Goal: Information Seeking & Learning: Check status

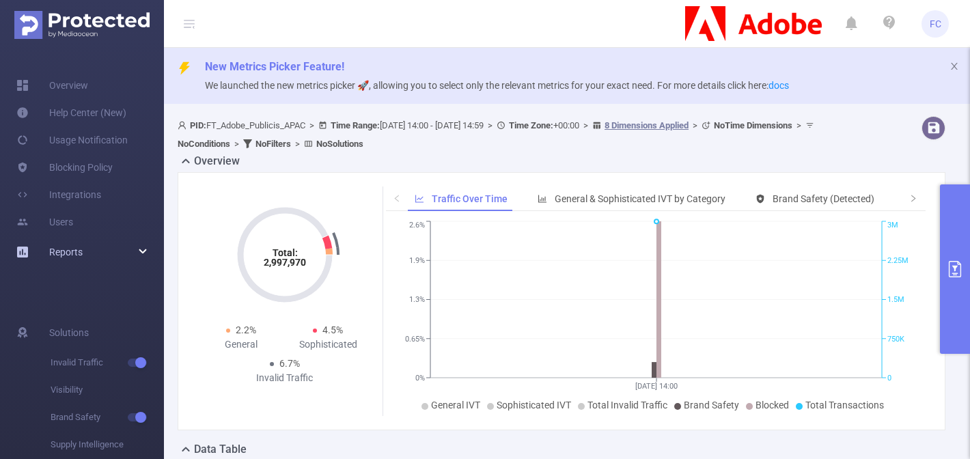
click at [121, 251] on div "Reports" at bounding box center [82, 251] width 164 height 27
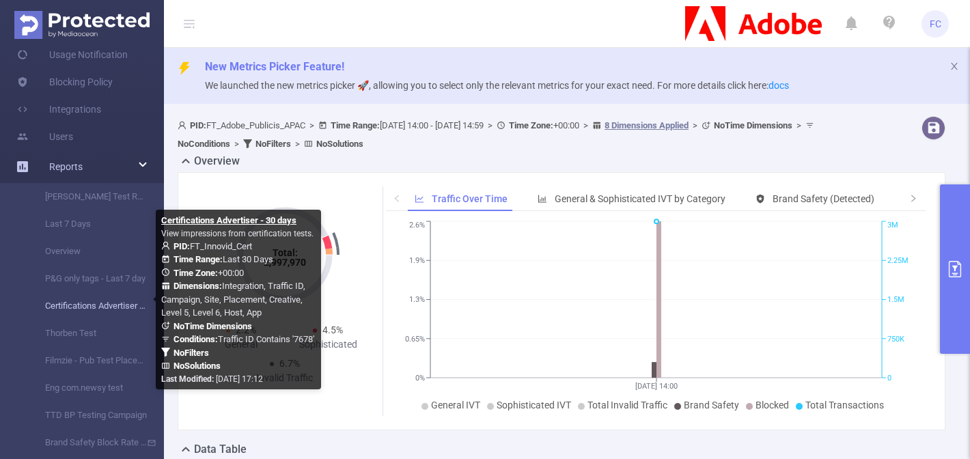
click at [77, 310] on link "Certifications Advertiser - 30 days" at bounding box center [87, 305] width 120 height 27
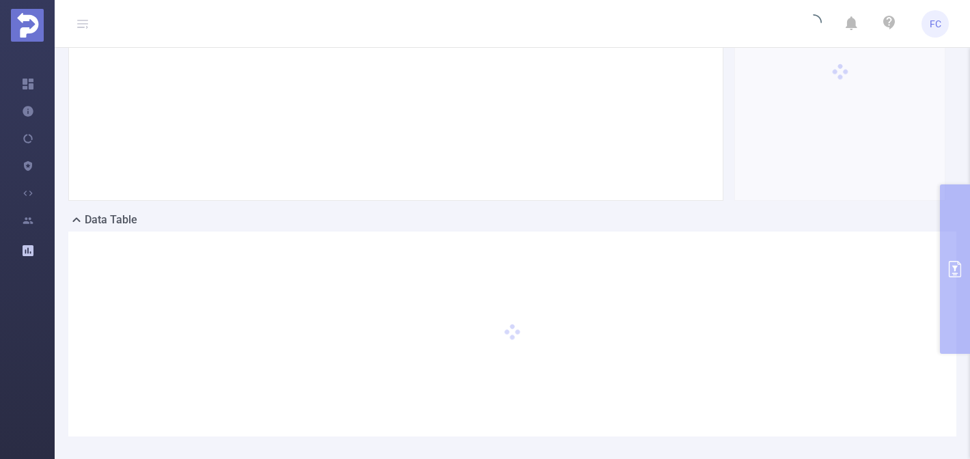
scroll to position [303, 0]
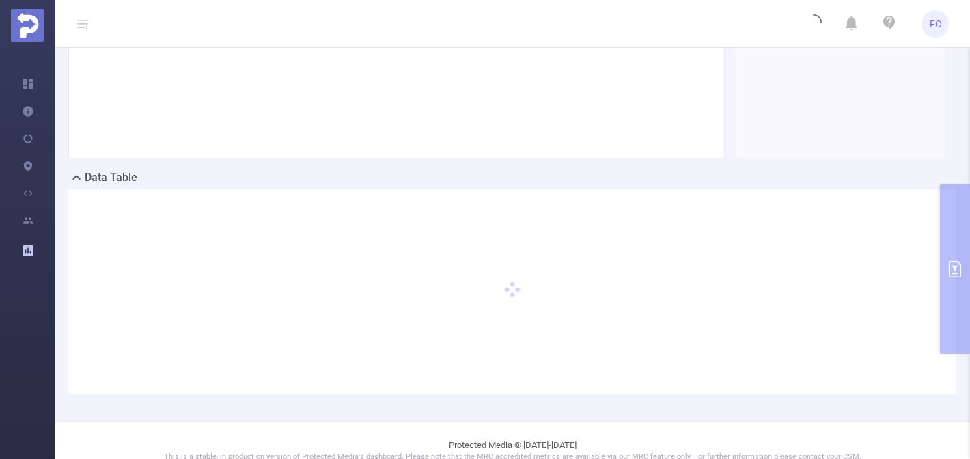
type input "[DATE] 00:00"
type input "[DATE] 23:59"
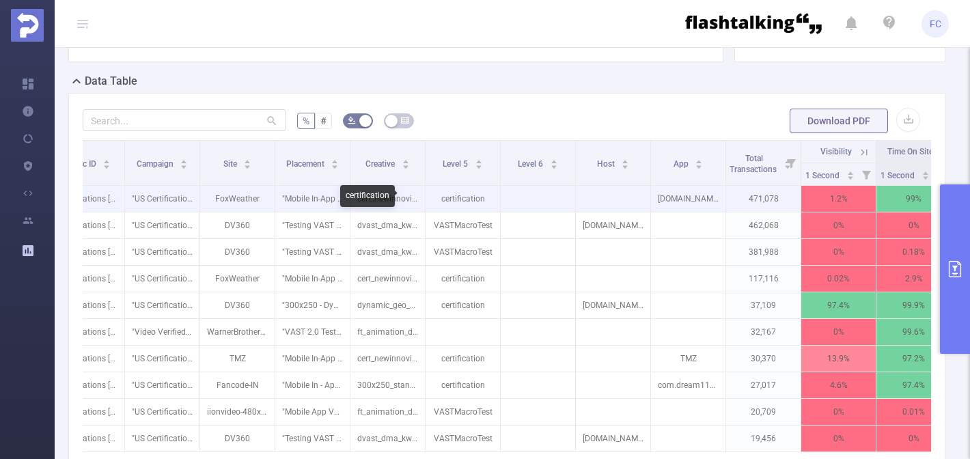
scroll to position [0, 132]
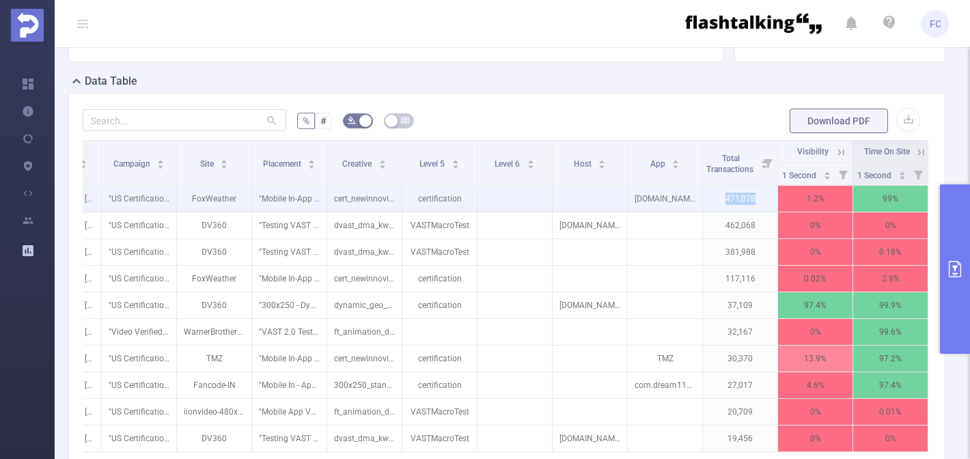
drag, startPoint x: 717, startPoint y: 196, endPoint x: 762, endPoint y: 199, distance: 44.5
click at [762, 199] on p "471,078" at bounding box center [740, 199] width 74 height 26
click at [728, 197] on p "471,078" at bounding box center [740, 199] width 74 height 26
drag, startPoint x: 725, startPoint y: 199, endPoint x: 754, endPoint y: 199, distance: 29.4
click at [754, 199] on p "471,078" at bounding box center [740, 199] width 74 height 26
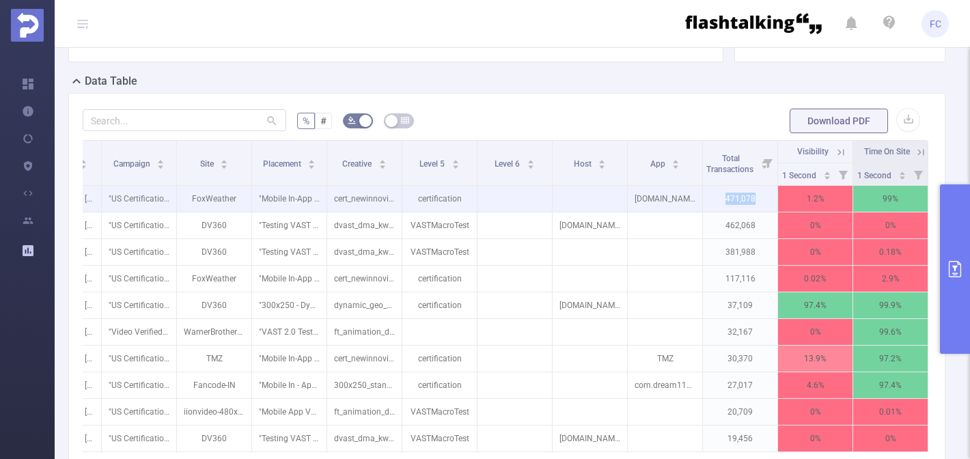
click at [735, 204] on p "471,078" at bounding box center [740, 199] width 74 height 26
drag, startPoint x: 823, startPoint y: 200, endPoint x: 804, endPoint y: 200, distance: 19.8
click at [804, 200] on p "1.2%" at bounding box center [815, 199] width 74 height 26
click at [733, 200] on p "471,078" at bounding box center [740, 199] width 74 height 26
drag, startPoint x: 806, startPoint y: 198, endPoint x: 826, endPoint y: 198, distance: 20.5
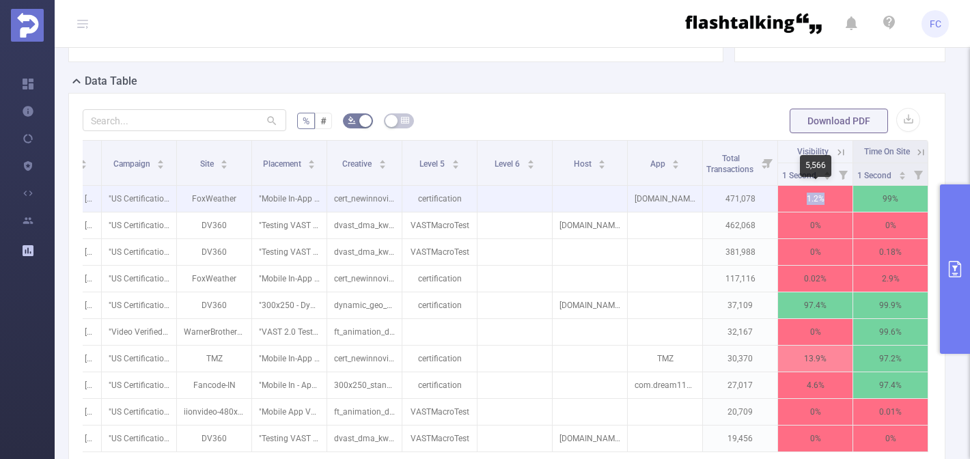
click at [826, 198] on p "1.2%" at bounding box center [815, 199] width 74 height 26
click at [825, 200] on p "1.2%" at bounding box center [815, 199] width 74 height 26
drag, startPoint x: 808, startPoint y: 197, endPoint x: 823, endPoint y: 198, distance: 15.0
click at [823, 198] on p "1.2%" at bounding box center [815, 199] width 74 height 26
click at [827, 201] on p "1.2%" at bounding box center [815, 199] width 74 height 26
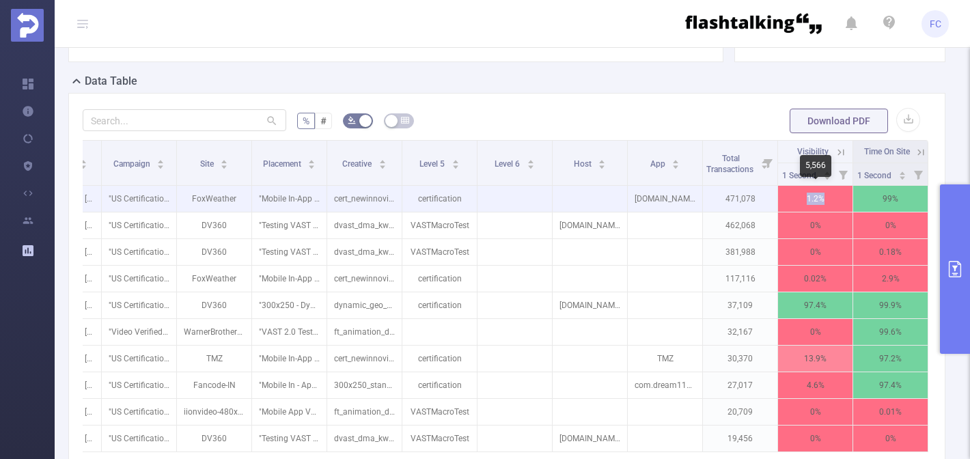
drag, startPoint x: 806, startPoint y: 199, endPoint x: 823, endPoint y: 199, distance: 16.4
click at [823, 199] on p "1.2%" at bounding box center [815, 199] width 74 height 26
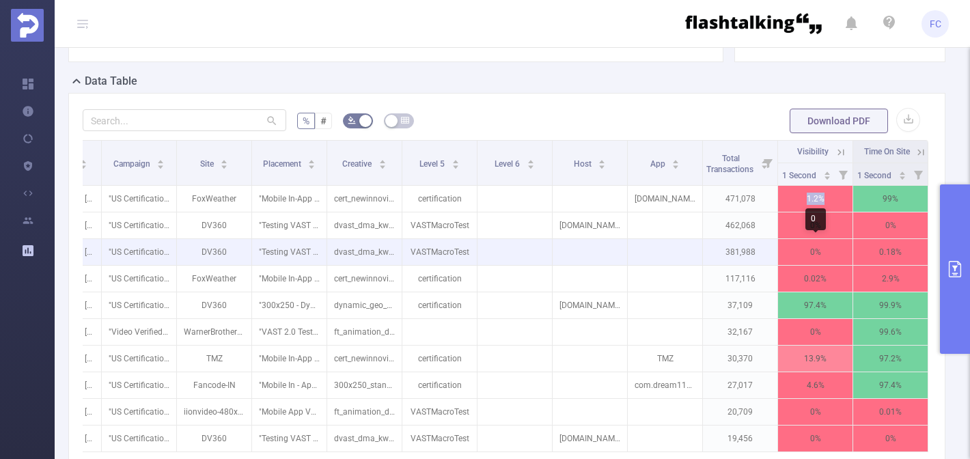
scroll to position [419, 0]
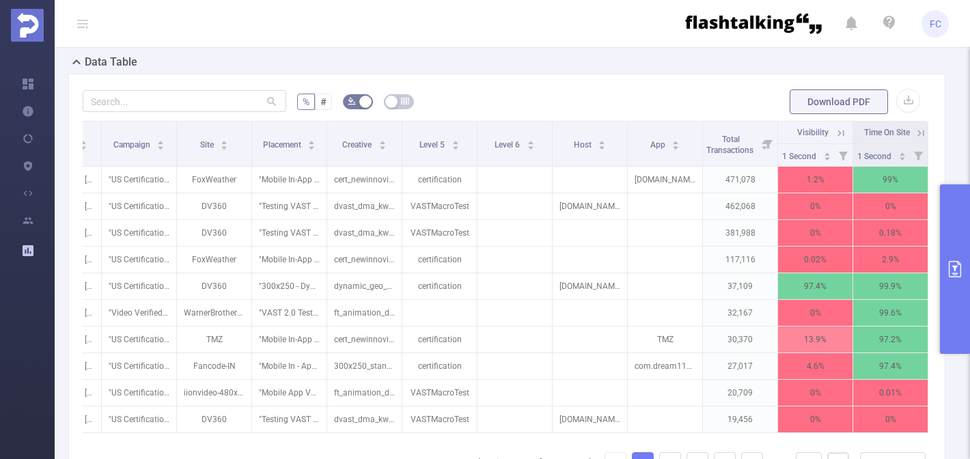
click at [923, 131] on icon at bounding box center [921, 133] width 12 height 12
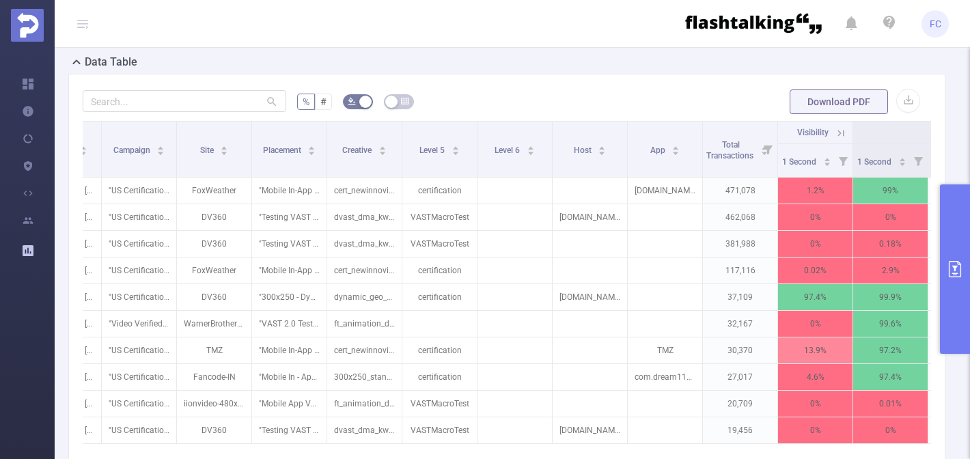
click at [841, 135] on icon at bounding box center [841, 133] width 12 height 12
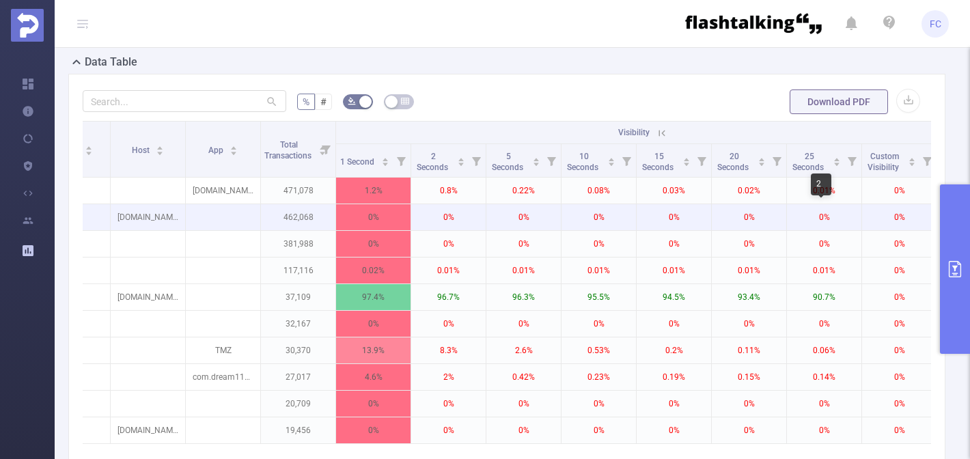
scroll to position [0, 547]
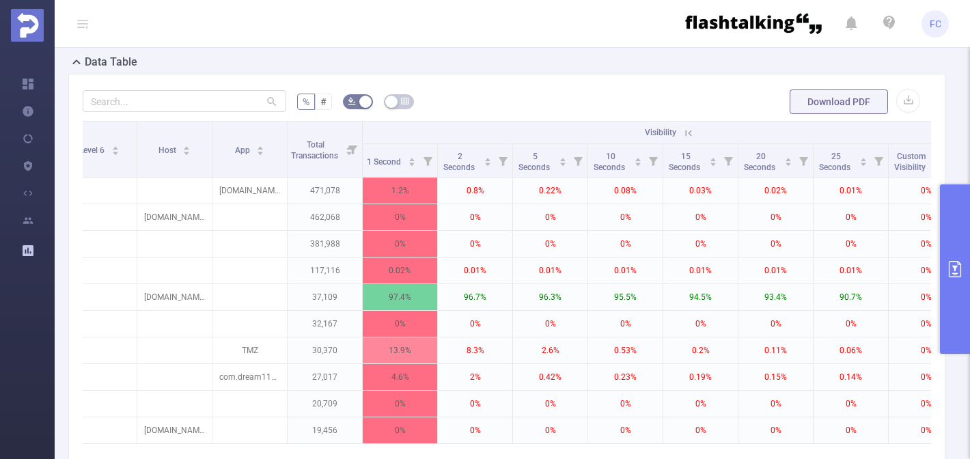
click at [687, 131] on icon at bounding box center [689, 133] width 12 height 12
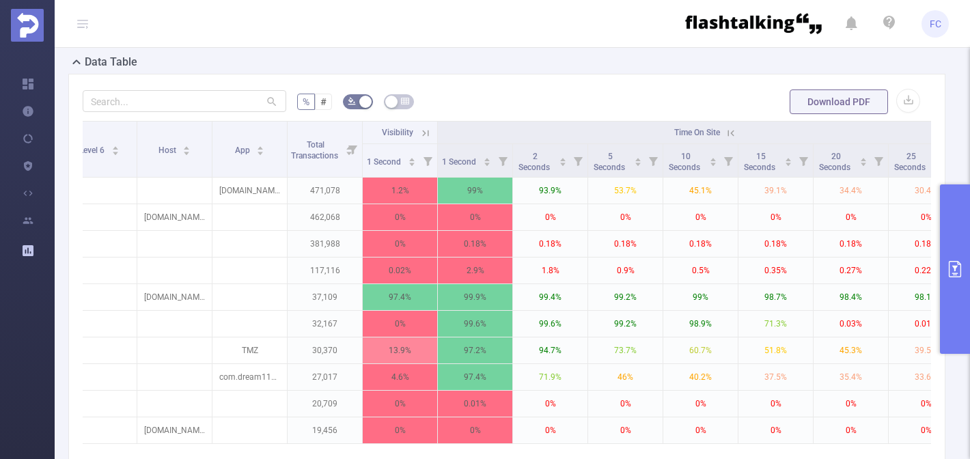
click at [731, 133] on icon at bounding box center [731, 133] width 12 height 12
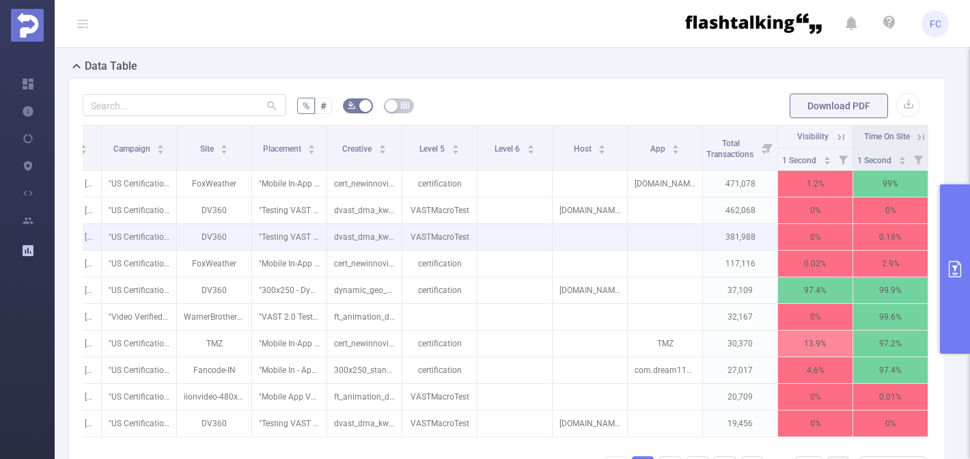
scroll to position [411, 0]
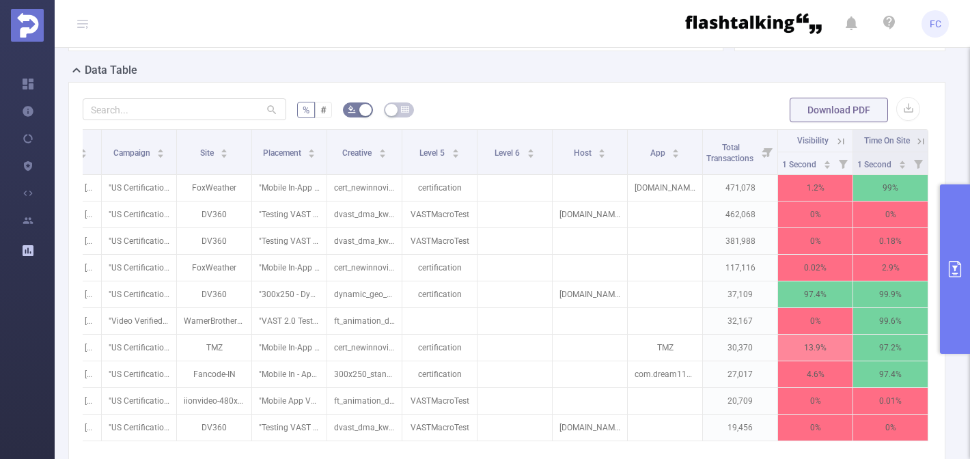
click at [942, 224] on button "primary" at bounding box center [955, 268] width 30 height 169
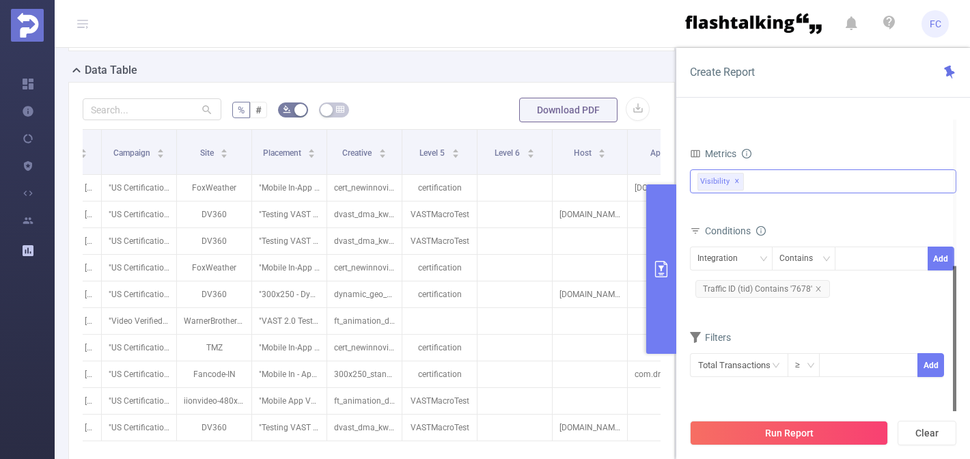
click at [773, 174] on div "Visibility ✕" at bounding box center [823, 181] width 266 height 24
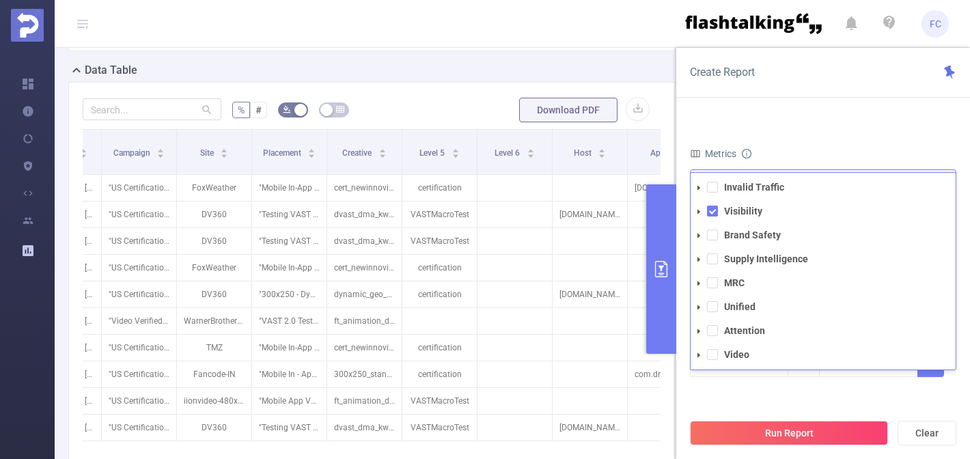
click at [767, 198] on ul "Invalid Traffic Visibility Brand Safety Supply Intelligence MRC Unified Attenti…" at bounding box center [823, 271] width 265 height 186
click at [767, 185] on strong "Invalid Traffic" at bounding box center [754, 187] width 60 height 11
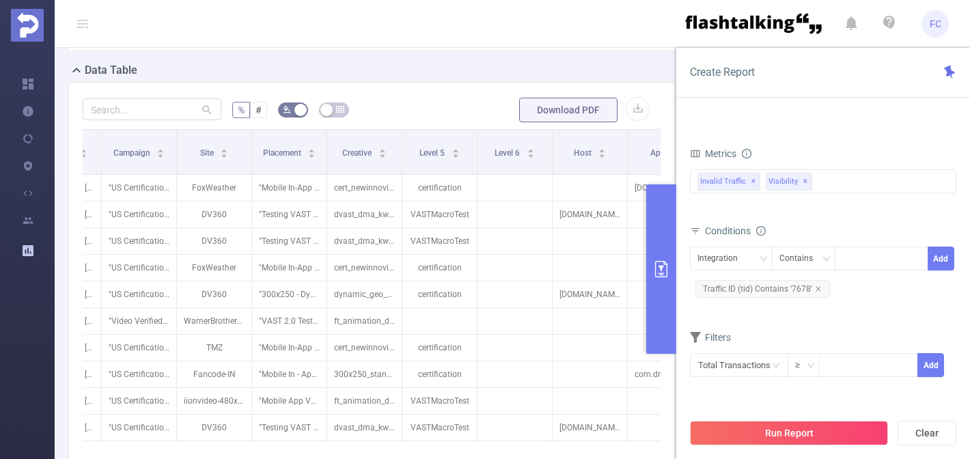
click at [760, 400] on div "PID 1000557 - FT_Innovid_Cert 1000557 - FT_Innovid_Cert Time Range [DATE] 00:00…" at bounding box center [823, 118] width 266 height 586
click at [766, 431] on button "Run Report" at bounding box center [789, 433] width 198 height 25
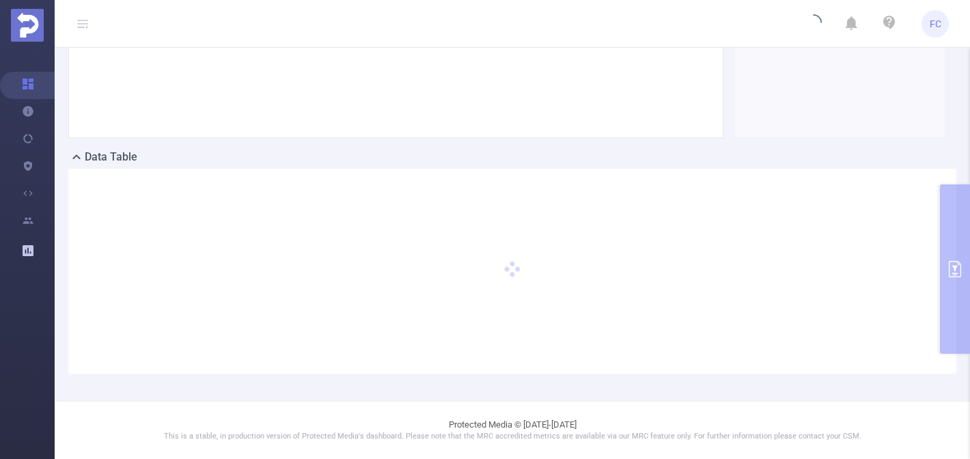
scroll to position [292, 0]
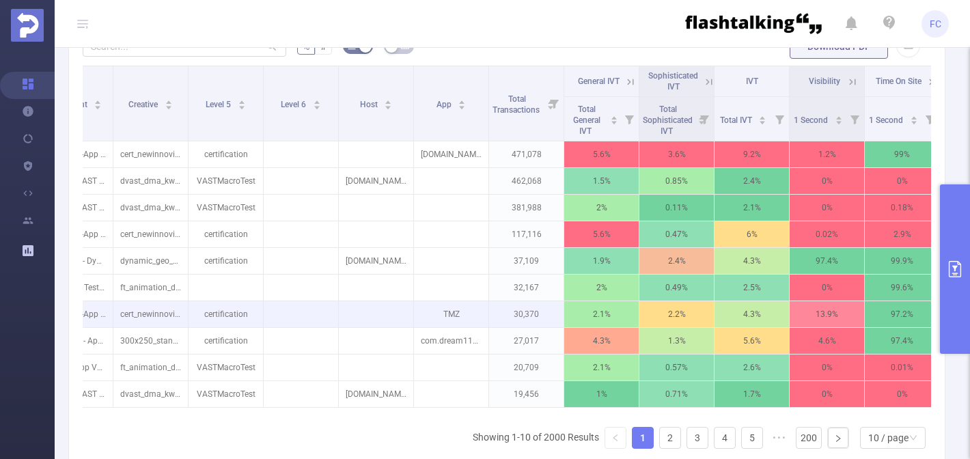
scroll to position [0, 357]
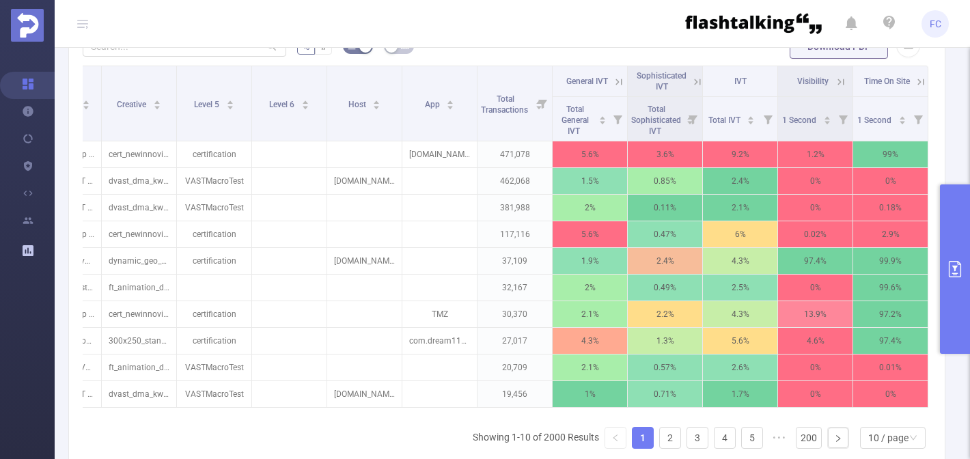
click at [942, 265] on icon "primary" at bounding box center [955, 269] width 16 height 16
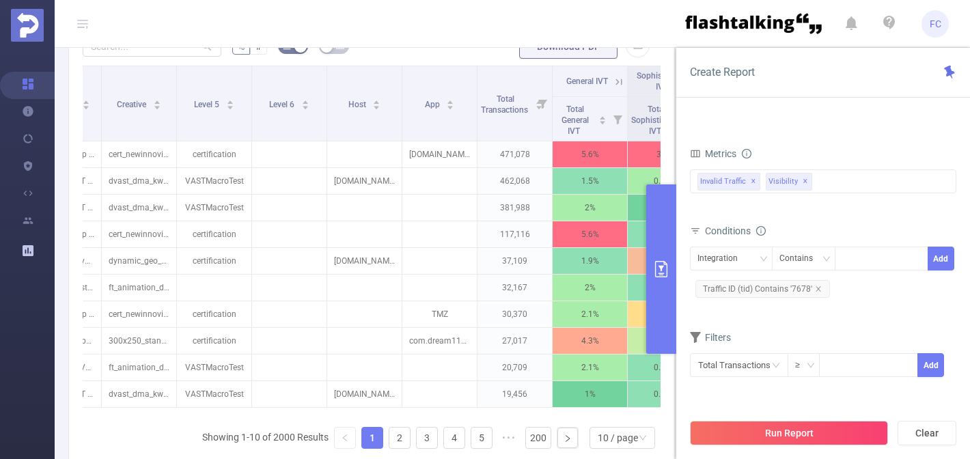
click at [430, 59] on form "% # Download PDF" at bounding box center [372, 46] width 578 height 27
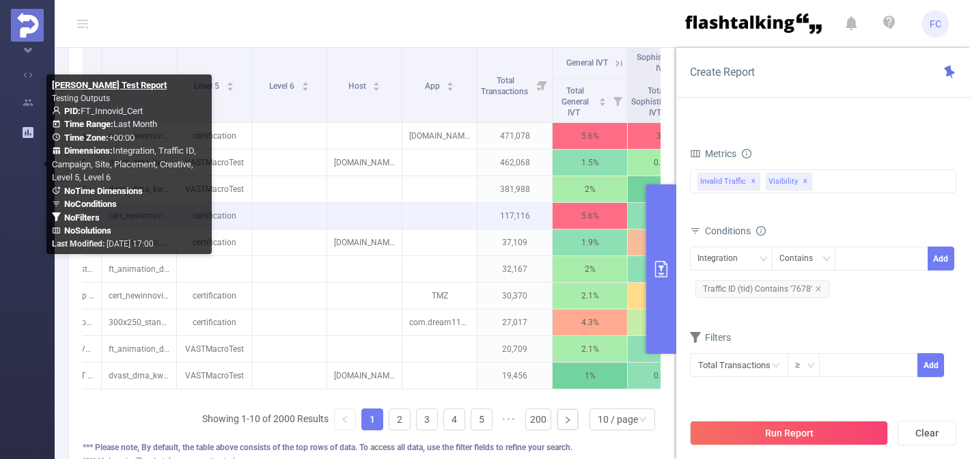
scroll to position [443, 0]
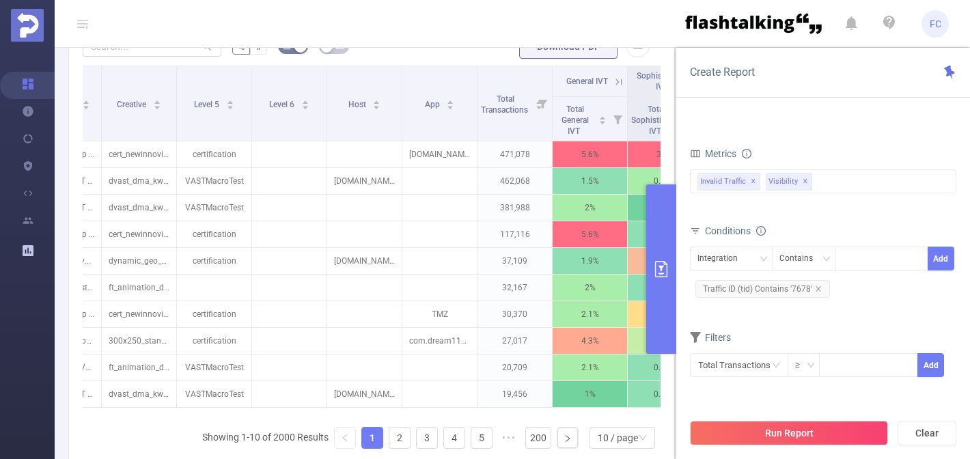
click at [790, 221] on div "Conditions" at bounding box center [823, 232] width 266 height 23
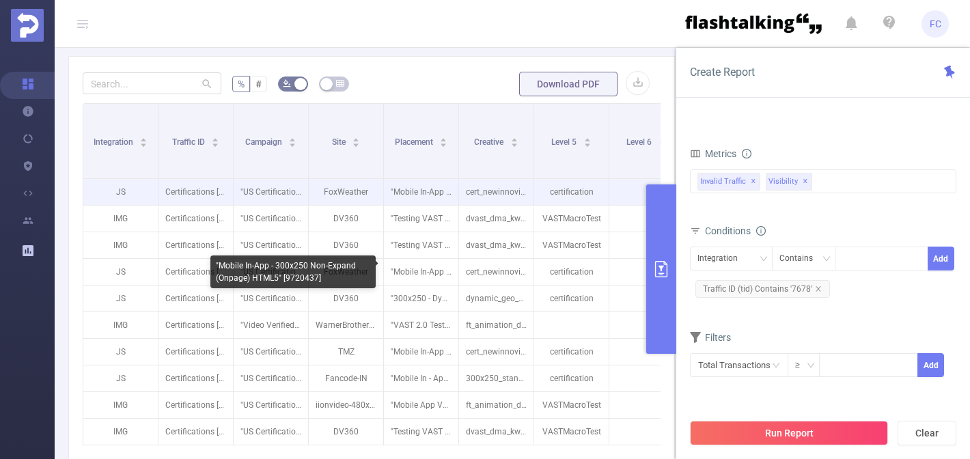
scroll to position [442, 0]
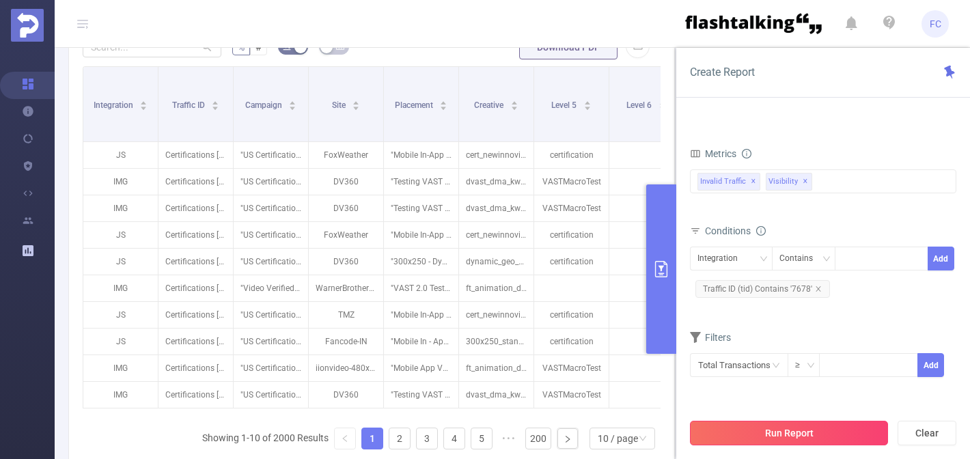
click at [802, 433] on button "Run Report" at bounding box center [789, 433] width 198 height 25
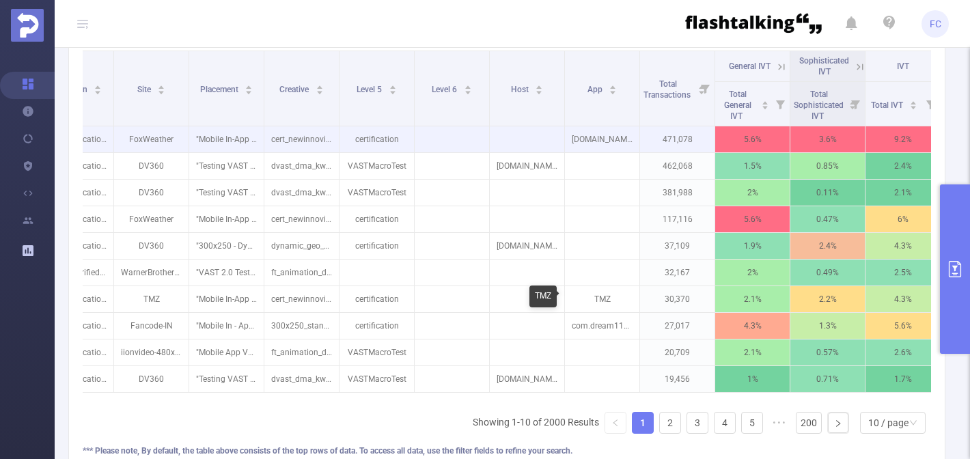
scroll to position [0, 357]
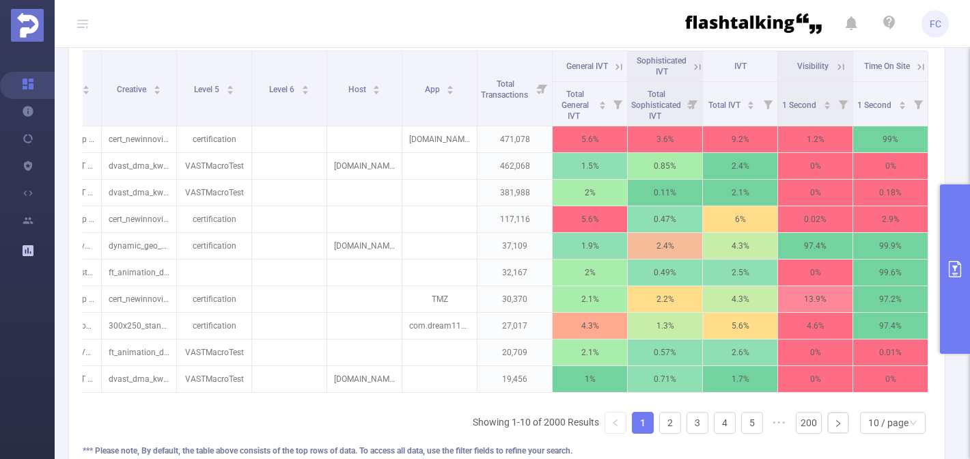
click at [940, 229] on button "primary" at bounding box center [955, 268] width 30 height 169
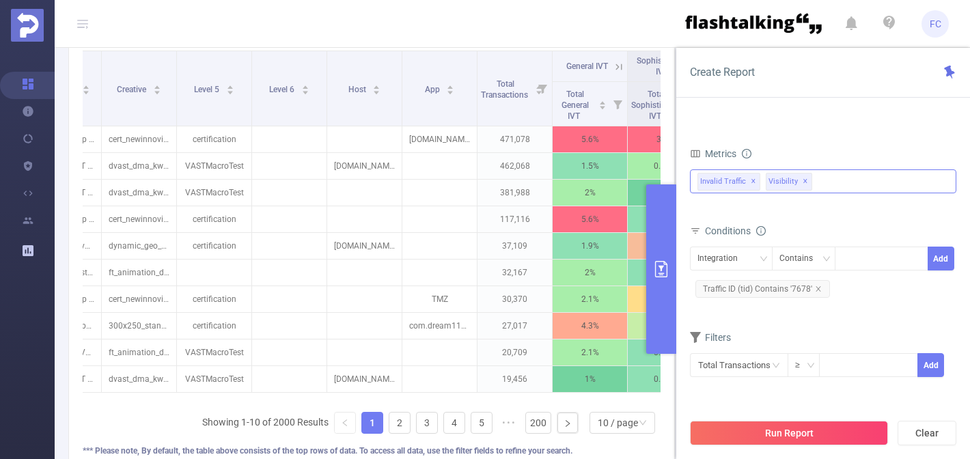
click at [845, 176] on div "Invalid Traffic Visibility Brand Safety Supply Intelligence MRC Unified Attenti…" at bounding box center [823, 181] width 266 height 24
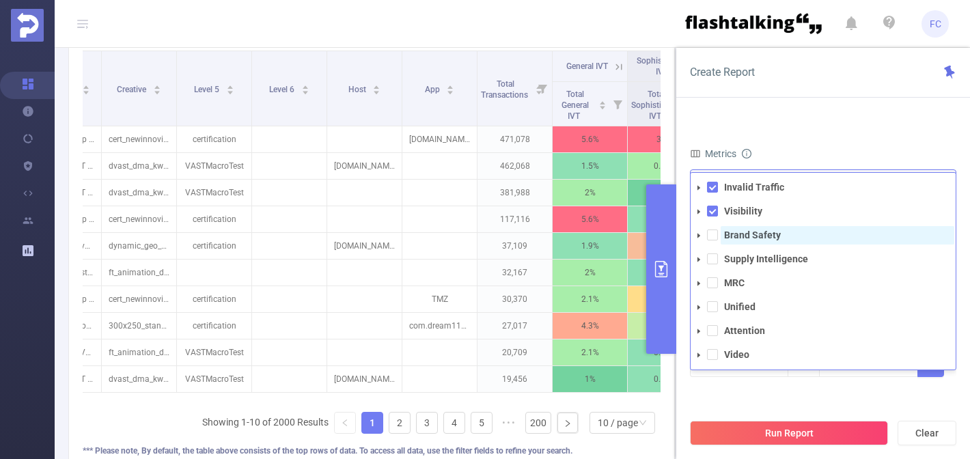
click at [769, 232] on strong "Brand Safety" at bounding box center [752, 235] width 57 height 11
click at [809, 402] on div "PID 1000557 - FT_Innovid_Cert 1000557 - FT_Innovid_Cert Time Range [DATE] 00:00…" at bounding box center [823, 118] width 266 height 586
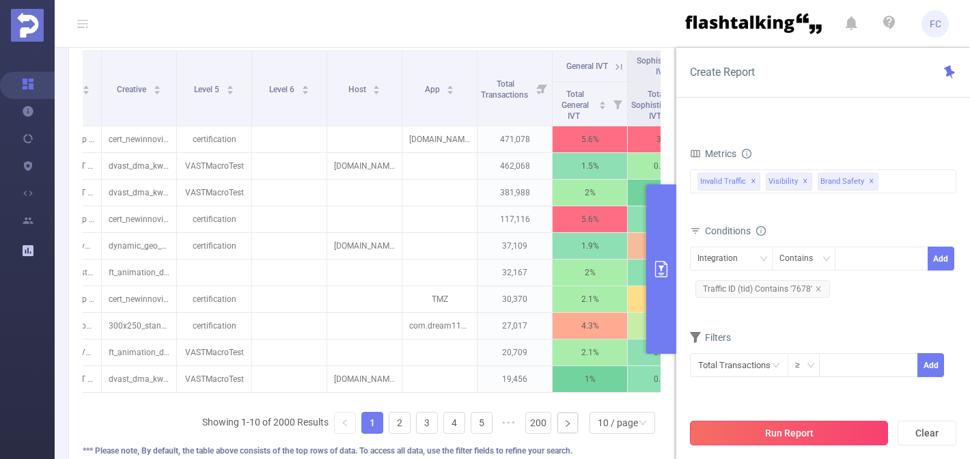
click at [801, 443] on button "Run Report" at bounding box center [789, 433] width 198 height 25
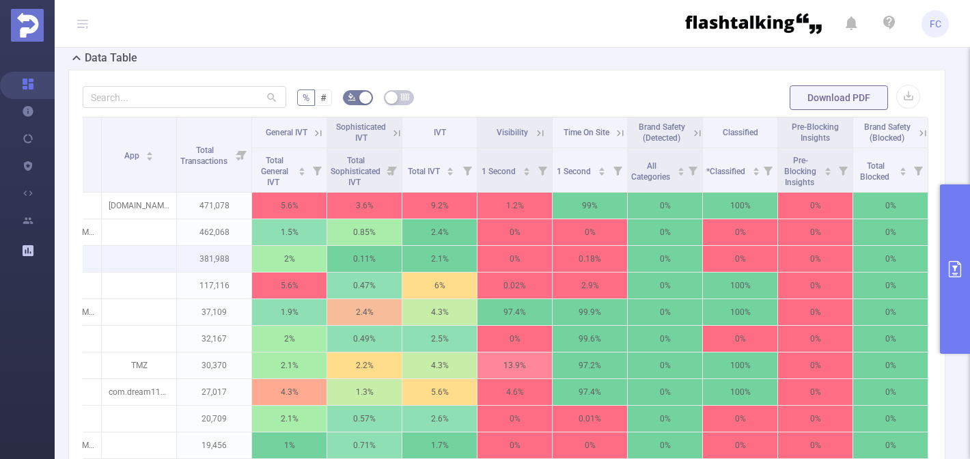
scroll to position [369, 0]
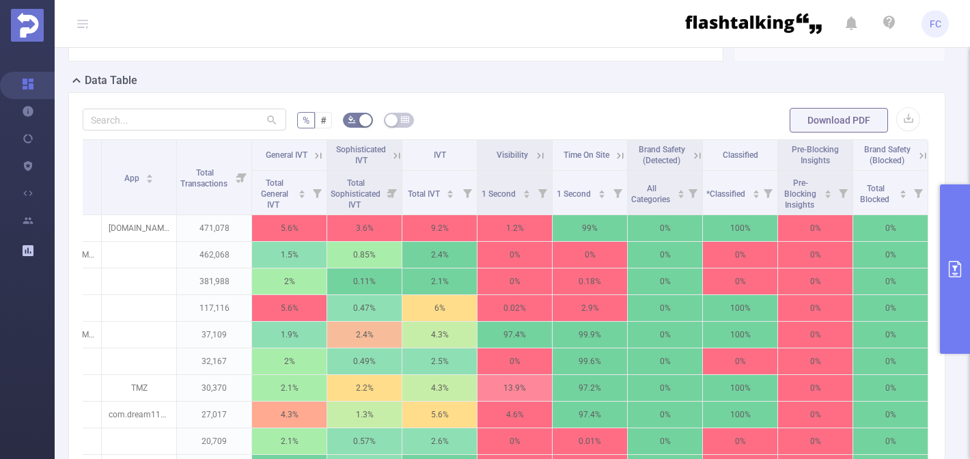
click at [696, 154] on icon at bounding box center [697, 155] width 6 height 6
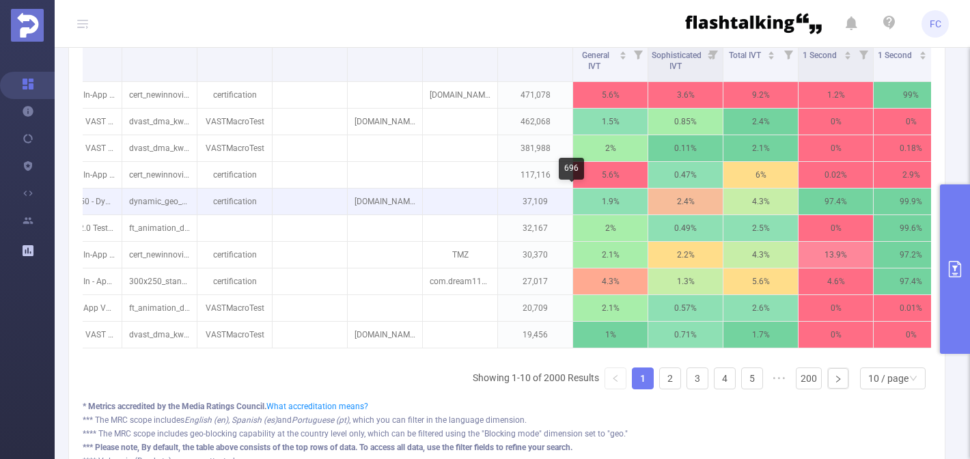
scroll to position [0, 331]
